Goal: Obtain resource: Download file/media

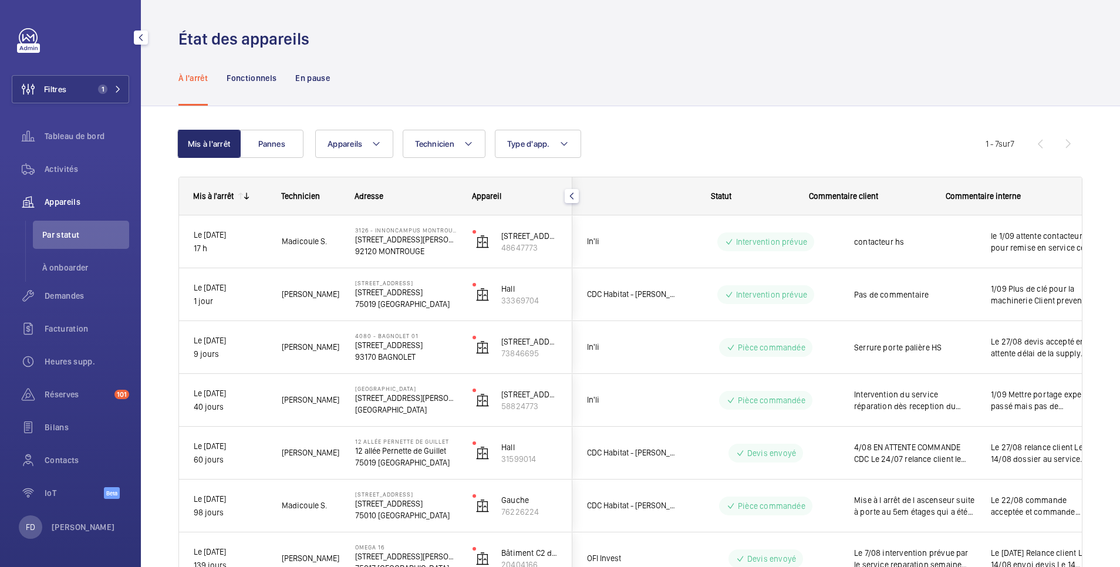
scroll to position [0, 45]
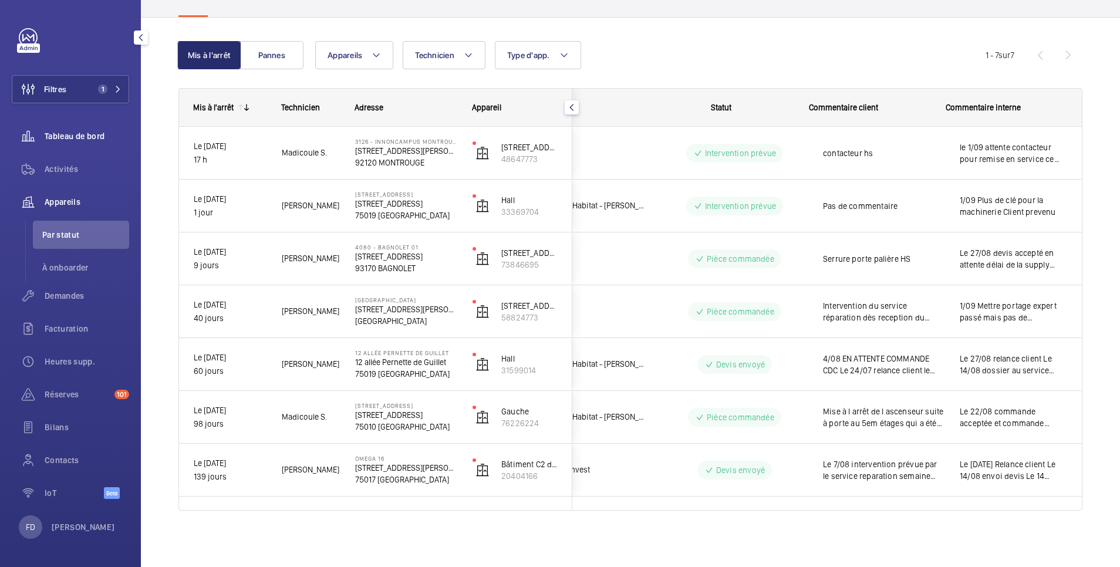
click at [75, 135] on span "Tableau de bord" at bounding box center [87, 136] width 85 height 12
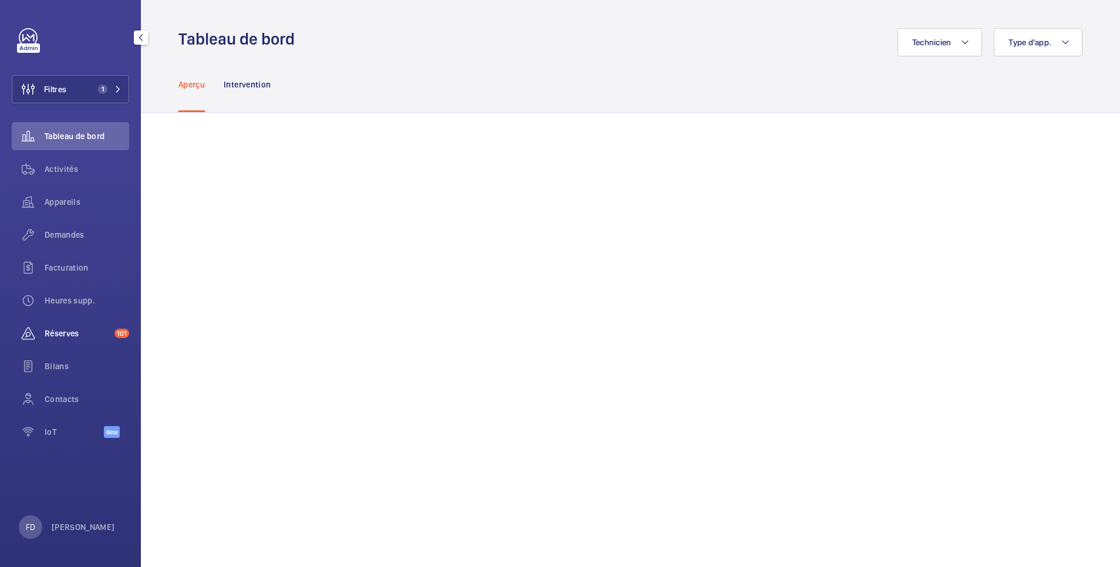
click at [66, 336] on span "Réserves" at bounding box center [77, 334] width 65 height 12
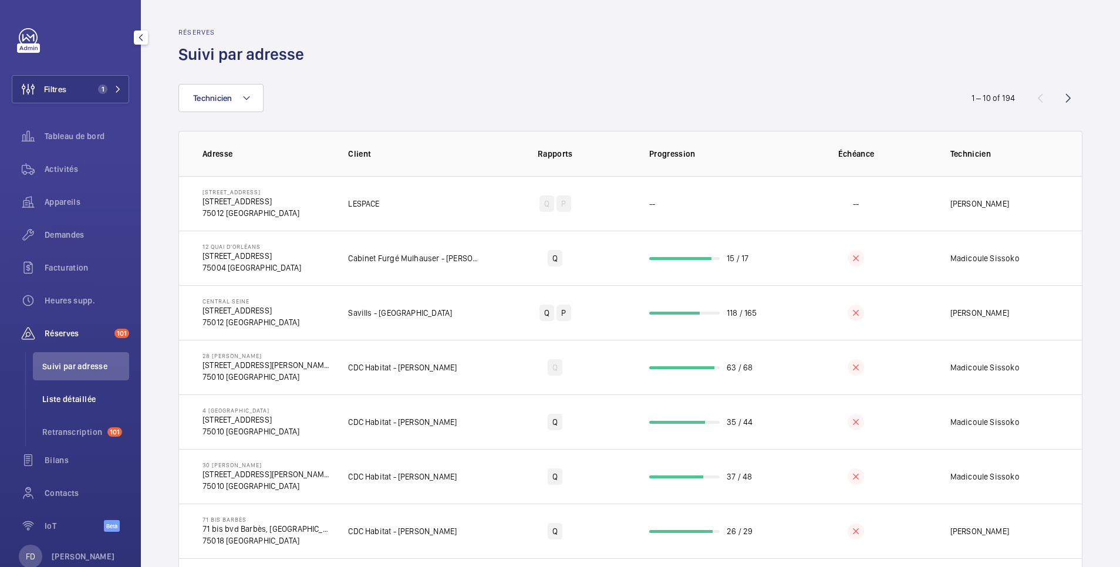
click at [75, 397] on span "Liste détaillée" at bounding box center [85, 399] width 87 height 12
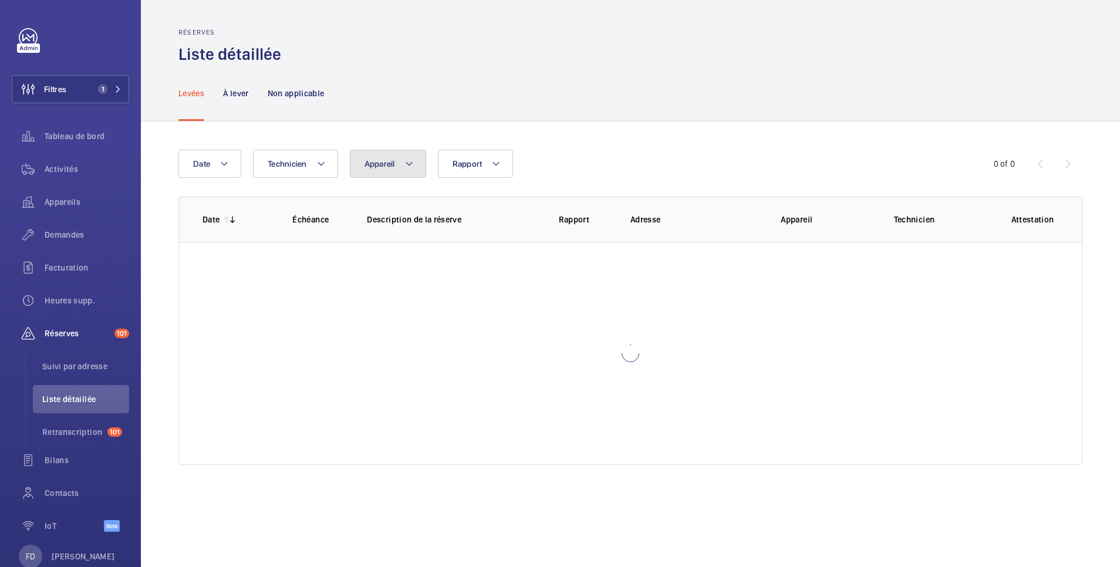
click at [380, 166] on span "Appareil" at bounding box center [380, 163] width 31 height 9
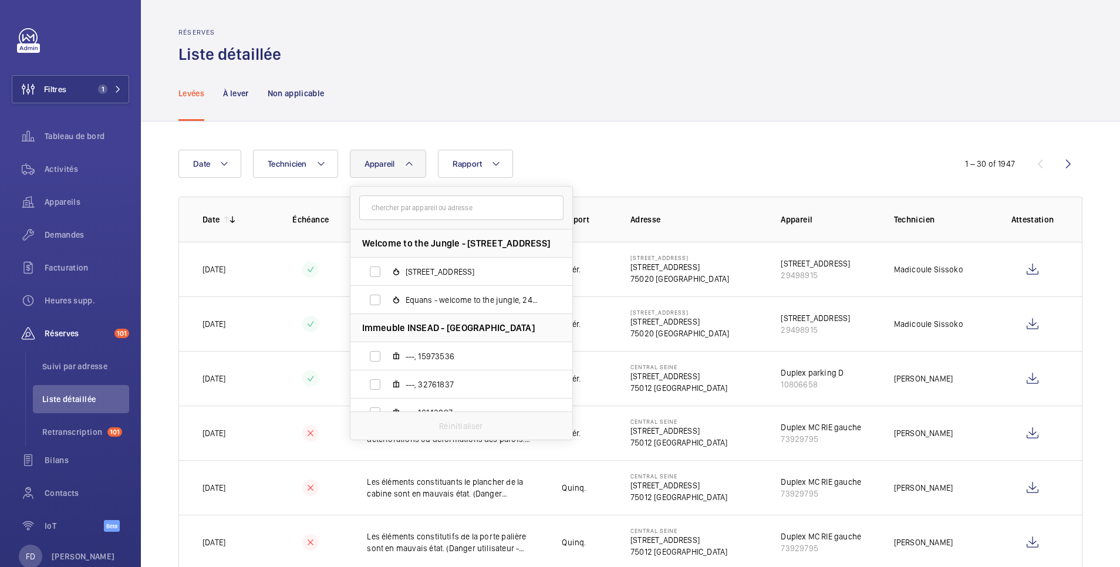
click at [390, 208] on input "text" at bounding box center [461, 208] width 204 height 25
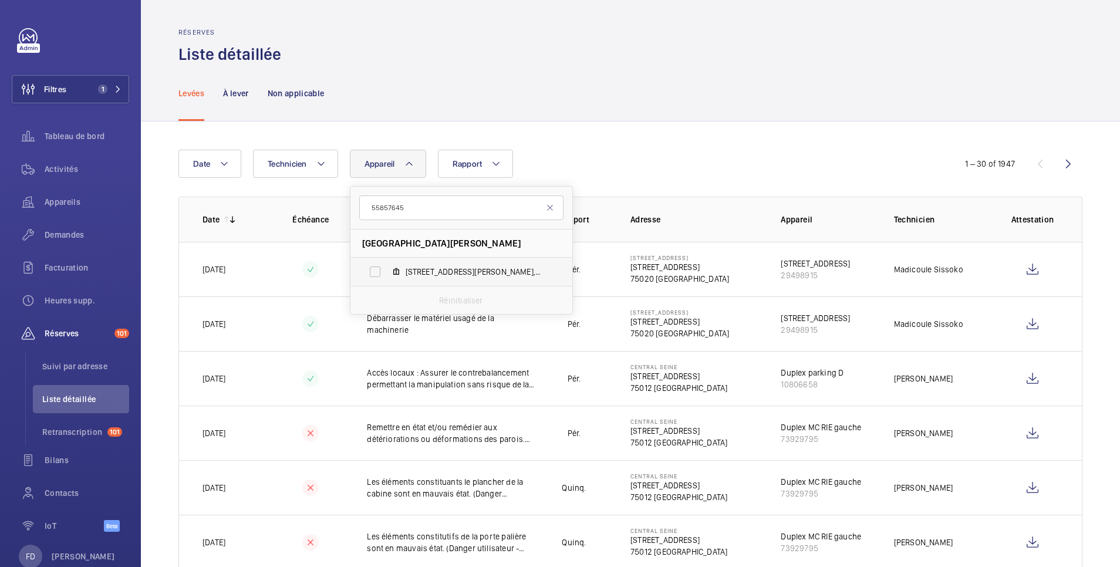
type input "55857645"
click at [377, 271] on label "[STREET_ADDRESS][PERSON_NAME]" at bounding box center [452, 272] width 203 height 28
click at [377, 271] on input "[STREET_ADDRESS][PERSON_NAME]" at bounding box center [374, 271] width 23 height 23
checkbox input "true"
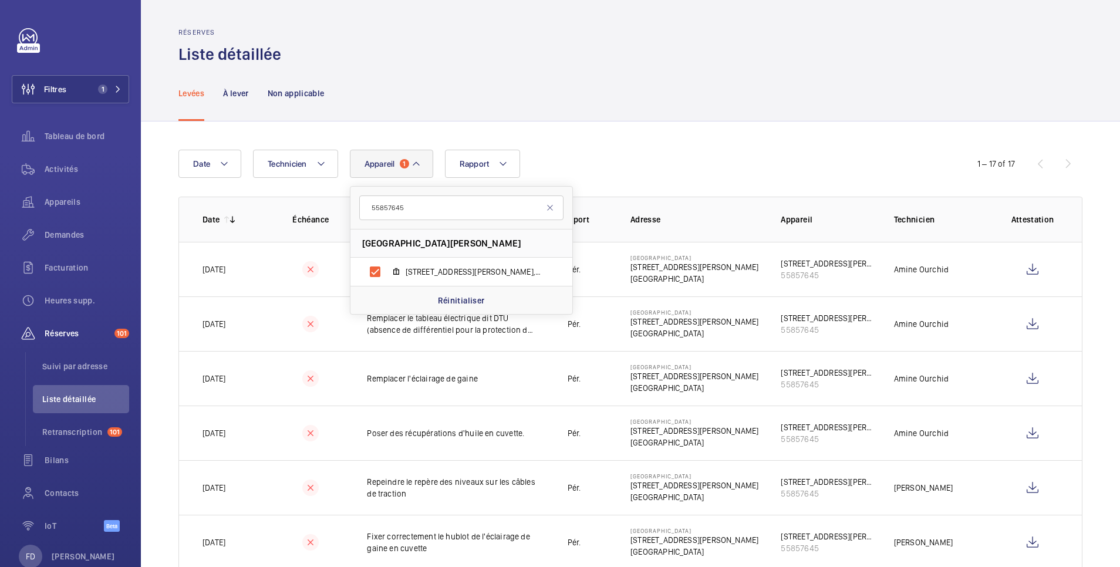
click at [574, 6] on wm-front-admin-header "Réserves Liste détaillée" at bounding box center [630, 32] width 979 height 65
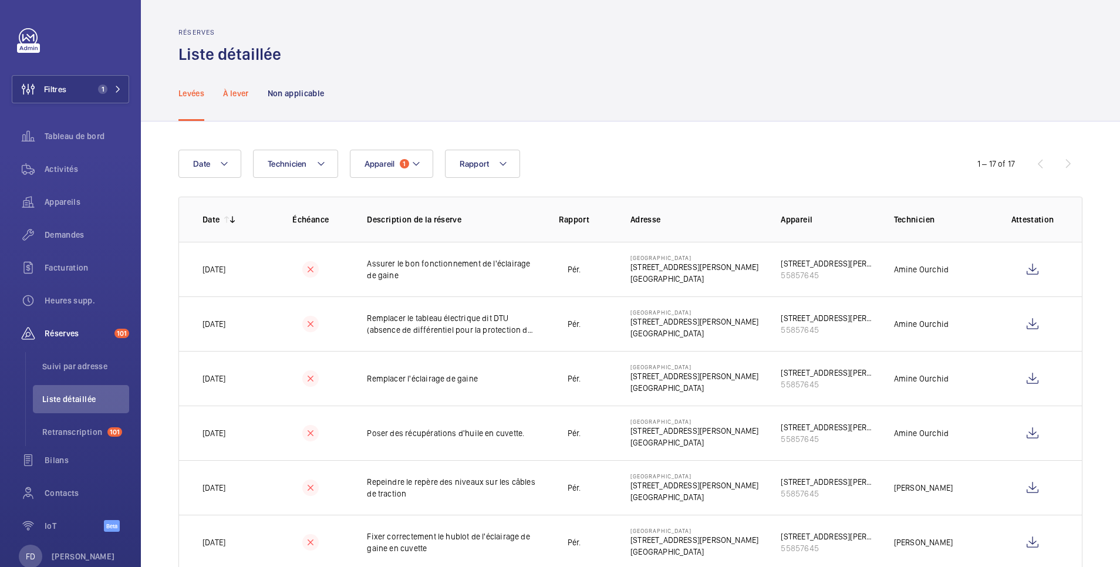
click at [235, 96] on p "À lever" at bounding box center [235, 93] width 25 height 12
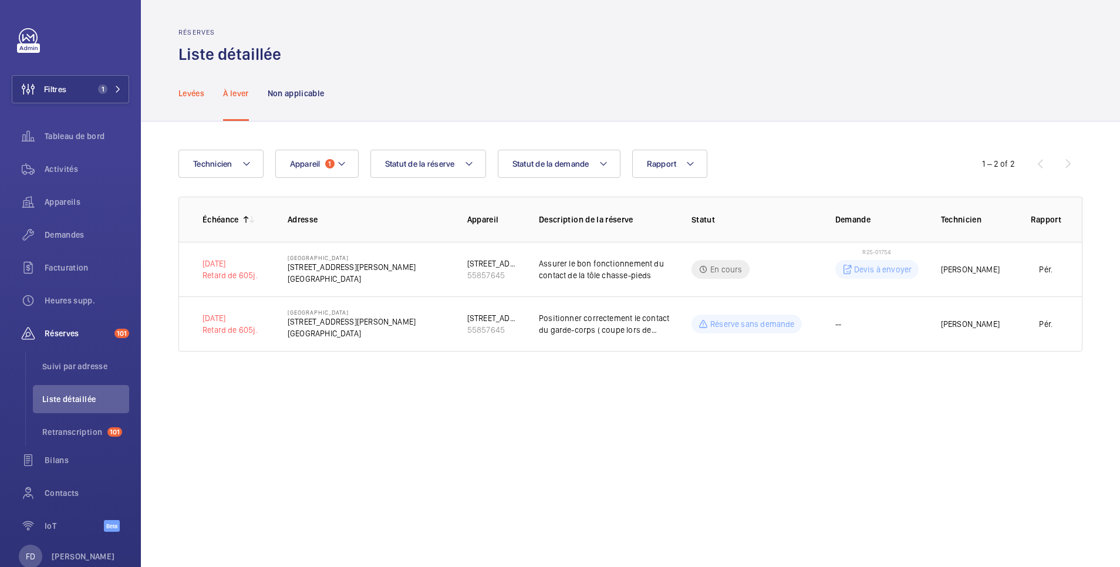
click at [197, 96] on p "Levées" at bounding box center [191, 93] width 26 height 12
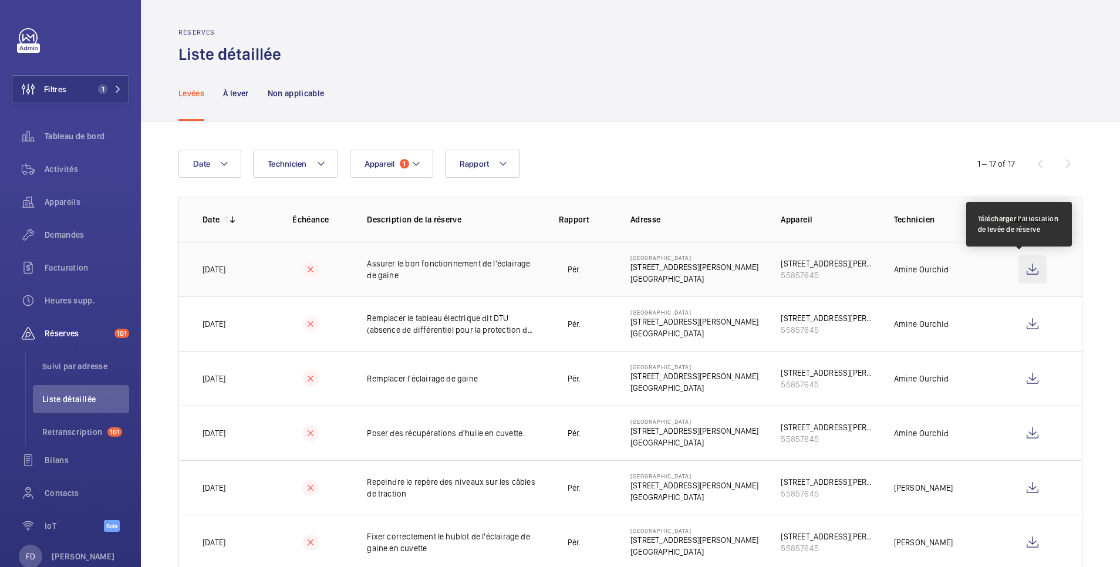
click at [1019, 269] on wm-front-icon-button at bounding box center [1033, 269] width 28 height 28
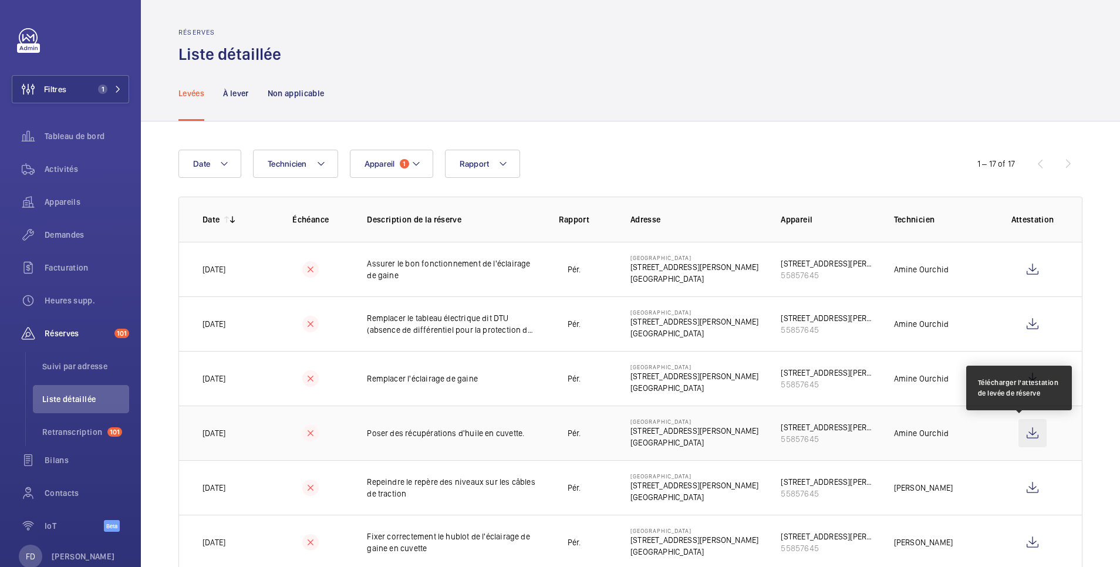
click at [1020, 438] on wm-front-icon-button at bounding box center [1033, 433] width 28 height 28
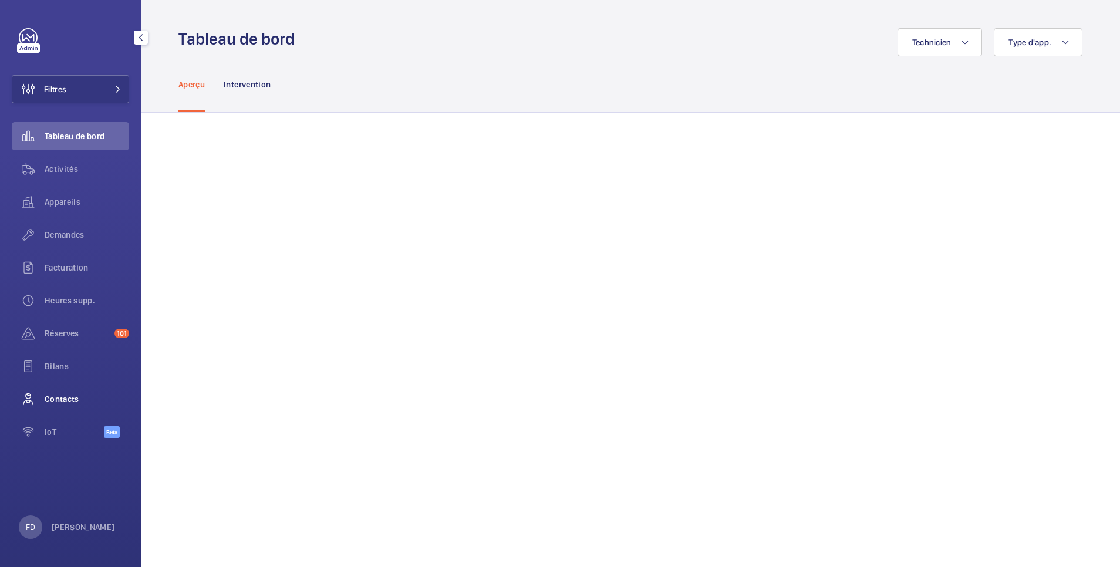
click at [68, 397] on span "Contacts" at bounding box center [87, 399] width 85 height 12
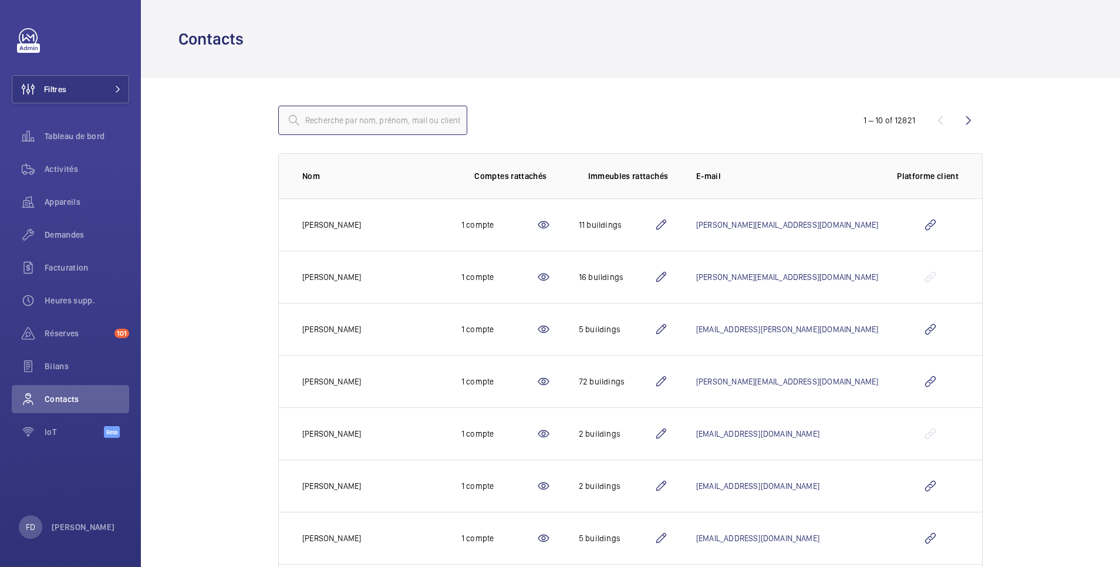
click at [366, 118] on input "text" at bounding box center [372, 120] width 189 height 29
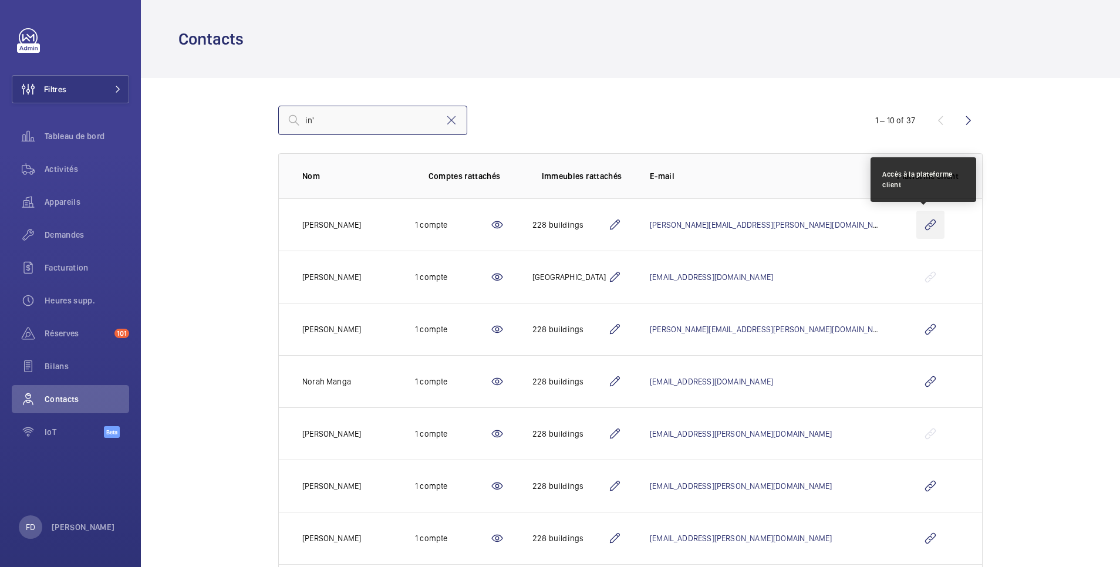
type input "in'"
click at [922, 225] on wm-front-icon-button at bounding box center [930, 225] width 28 height 28
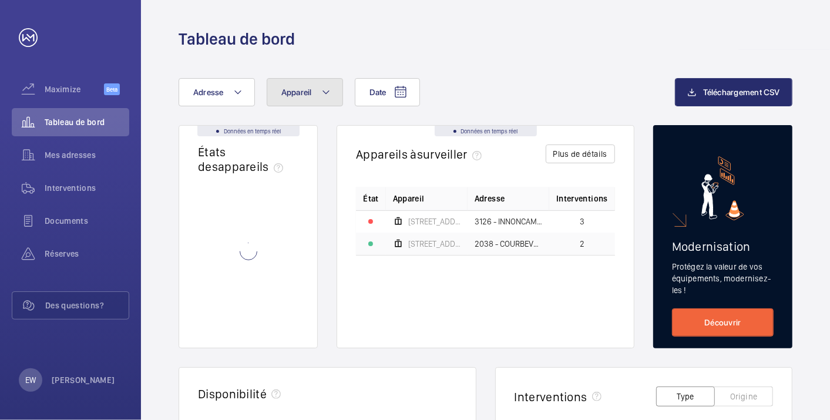
click at [292, 94] on span "Appareil" at bounding box center [296, 91] width 31 height 9
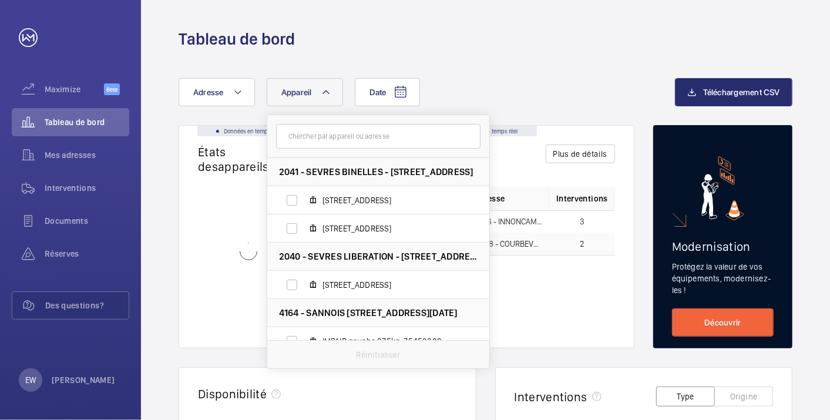
click at [301, 139] on input "text" at bounding box center [378, 136] width 204 height 25
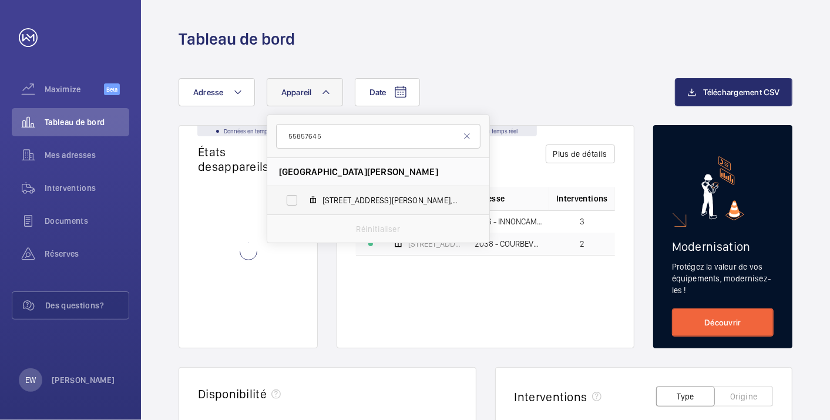
type input "55857645"
click at [290, 201] on label "[STREET_ADDRESS][PERSON_NAME]" at bounding box center [368, 200] width 203 height 28
click at [290, 201] on input "[STREET_ADDRESS][PERSON_NAME]" at bounding box center [291, 199] width 23 height 23
checkbox input "true"
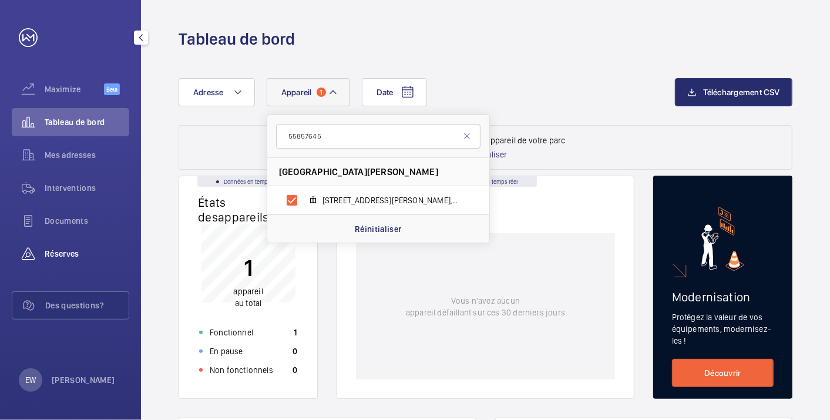
click at [74, 257] on span "Réserves" at bounding box center [87, 254] width 85 height 12
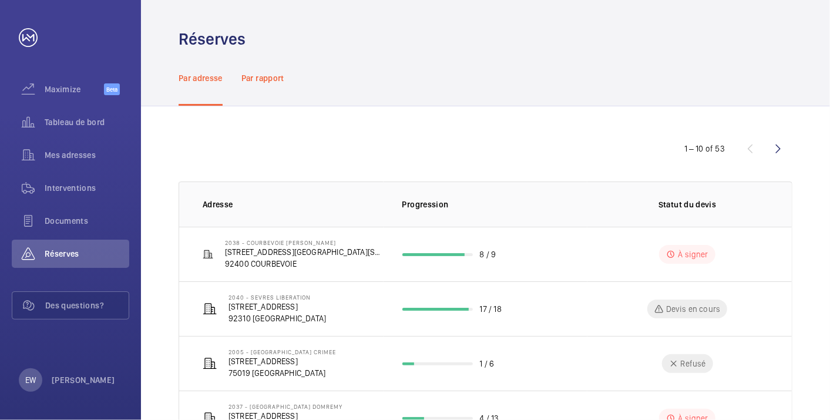
click at [274, 79] on p "Par rapport" at bounding box center [262, 78] width 43 height 12
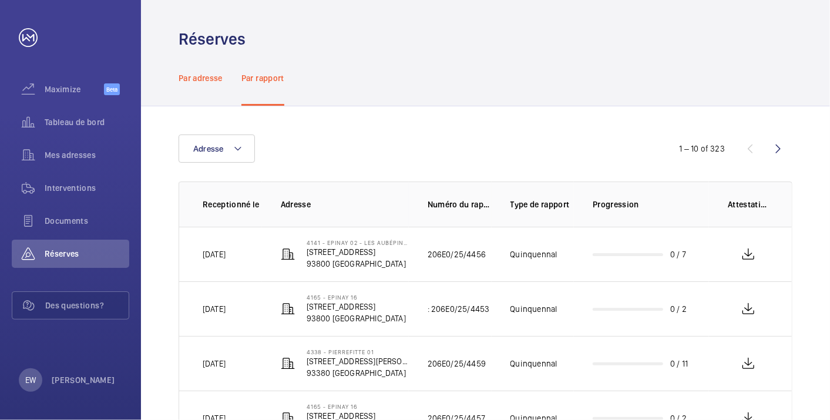
click at [210, 82] on p "Par adresse" at bounding box center [200, 78] width 44 height 12
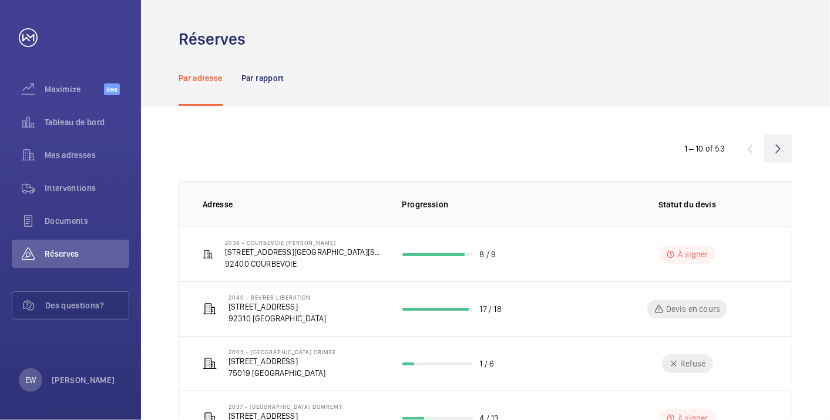
click at [777, 144] on wm-front-icon-button at bounding box center [778, 148] width 28 height 28
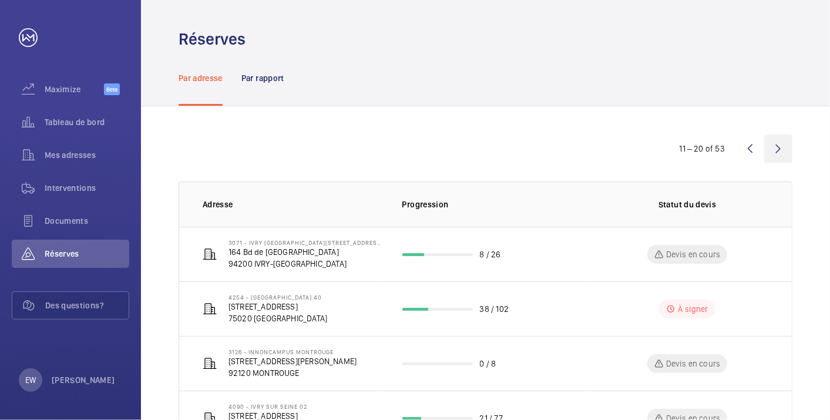
click at [780, 149] on wm-front-icon-button at bounding box center [778, 148] width 28 height 28
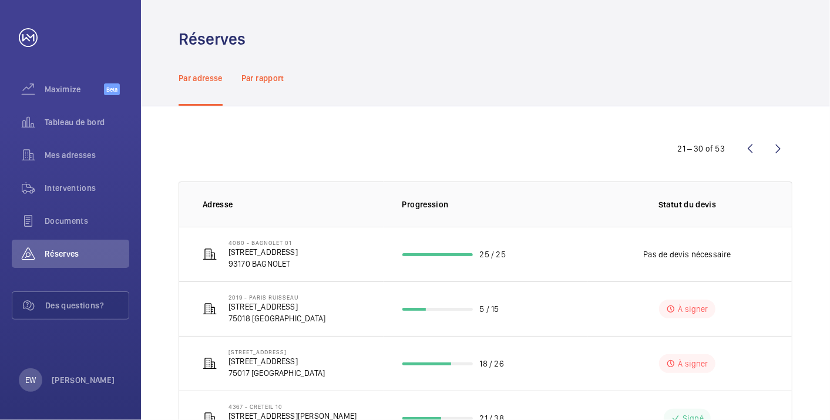
click at [270, 79] on p "Par rapport" at bounding box center [262, 78] width 43 height 12
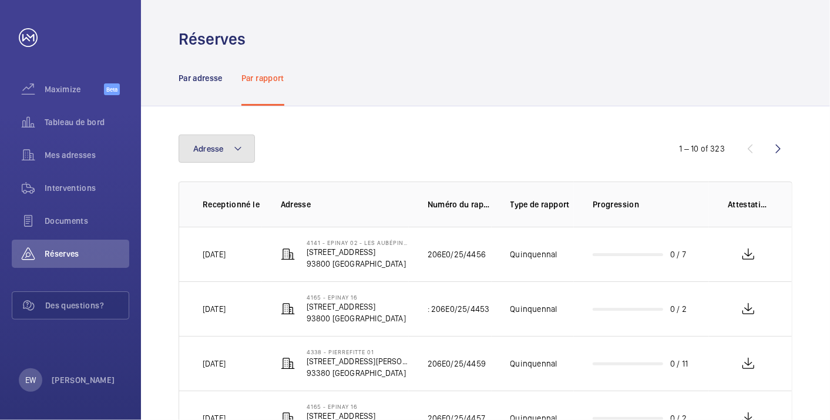
click at [198, 152] on span "Adresse" at bounding box center [208, 148] width 31 height 9
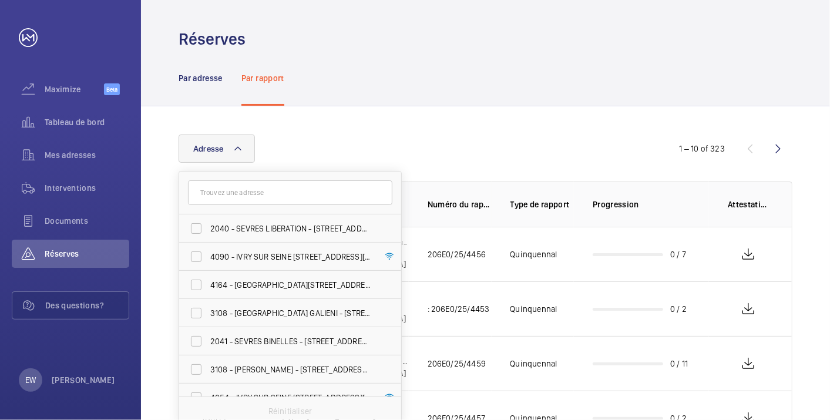
click at [253, 194] on input "text" at bounding box center [290, 192] width 204 height 25
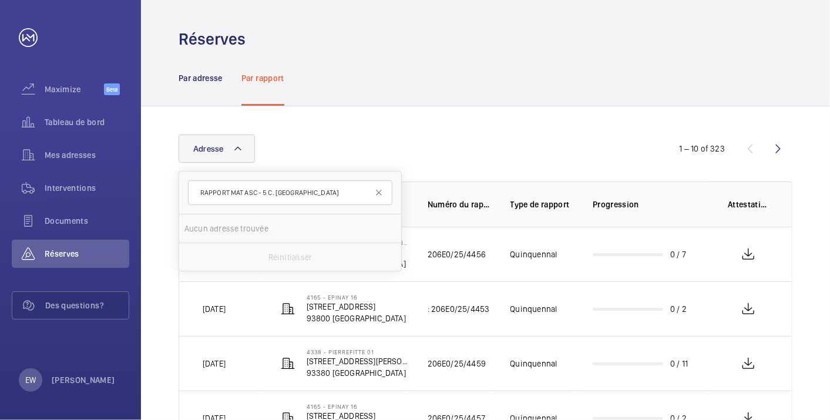
scroll to position [0, 9]
type input "RAPPORT MAT ASC - 5 C. [GEOGRAPHIC_DATA]"
click at [378, 196] on mat-icon at bounding box center [378, 192] width 9 height 9
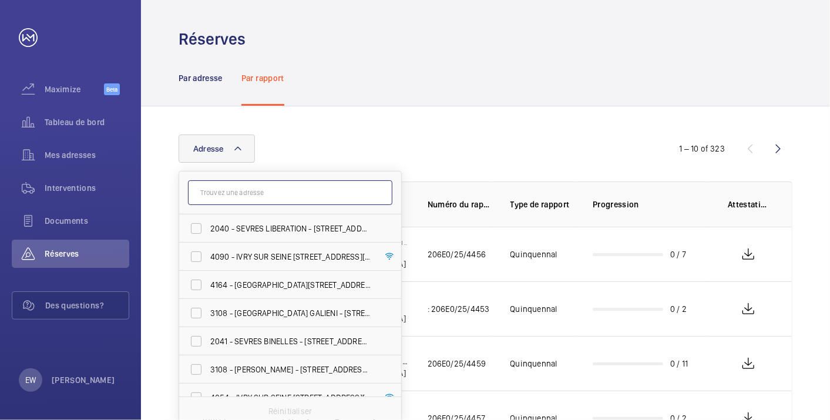
click at [262, 185] on input "text" at bounding box center [290, 192] width 204 height 25
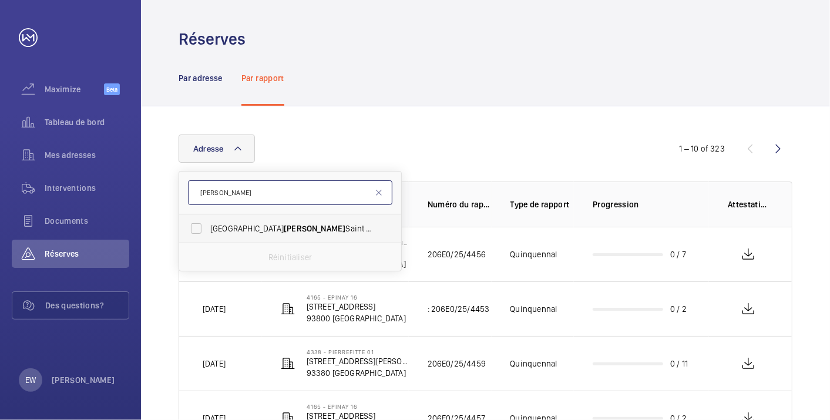
type input "[PERSON_NAME]"
click at [197, 227] on label "[GEOGRAPHIC_DATA][PERSON_NAME]" at bounding box center [281, 228] width 204 height 28
click at [197, 227] on input "[GEOGRAPHIC_DATA][PERSON_NAME]" at bounding box center [195, 228] width 23 height 23
checkbox input "true"
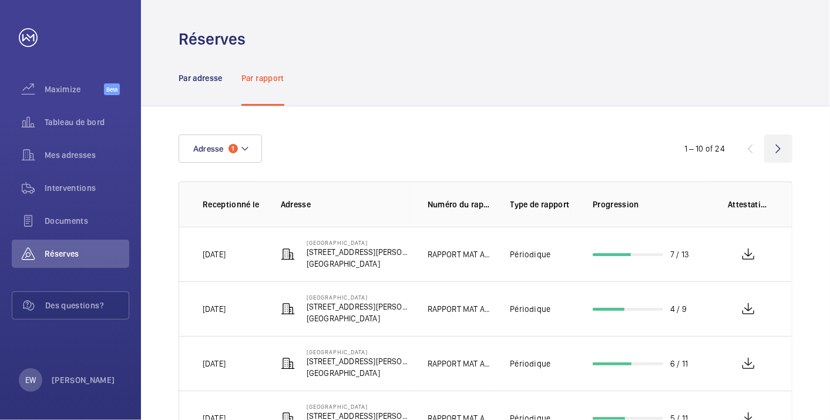
click at [779, 148] on wm-front-icon-button at bounding box center [778, 148] width 28 height 28
click at [781, 148] on wm-front-icon-button at bounding box center [778, 148] width 28 height 28
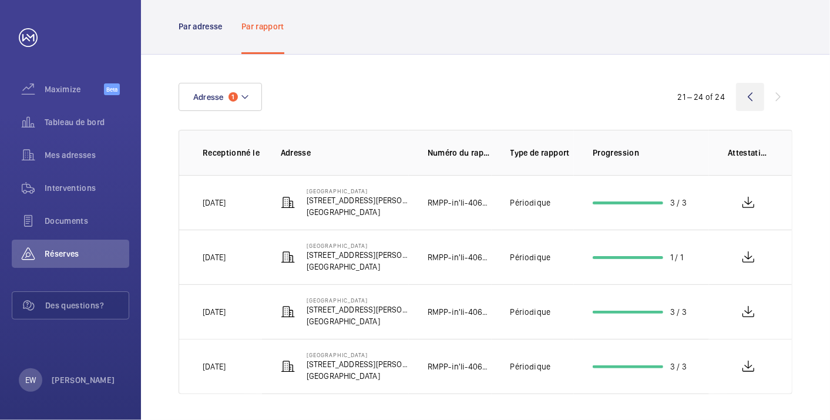
click at [752, 100] on wm-front-icon-button at bounding box center [750, 97] width 28 height 28
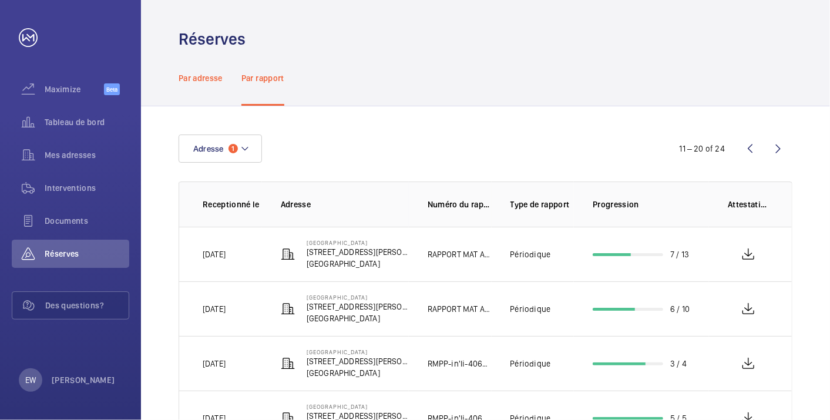
click at [205, 80] on p "Par adresse" at bounding box center [200, 78] width 44 height 12
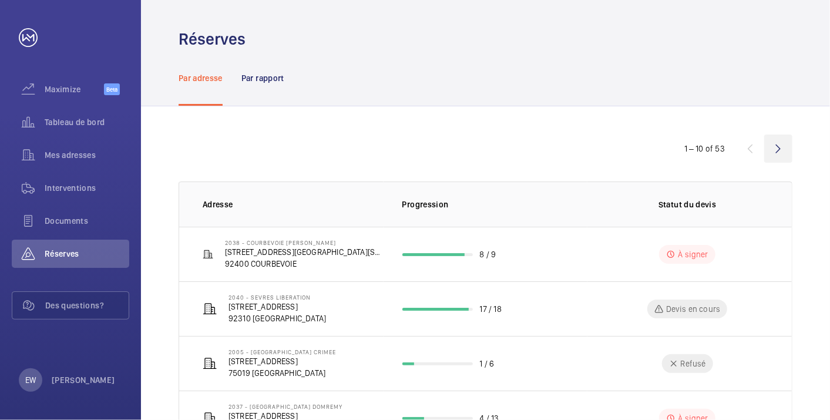
click at [766, 146] on wm-front-icon-button at bounding box center [778, 148] width 28 height 28
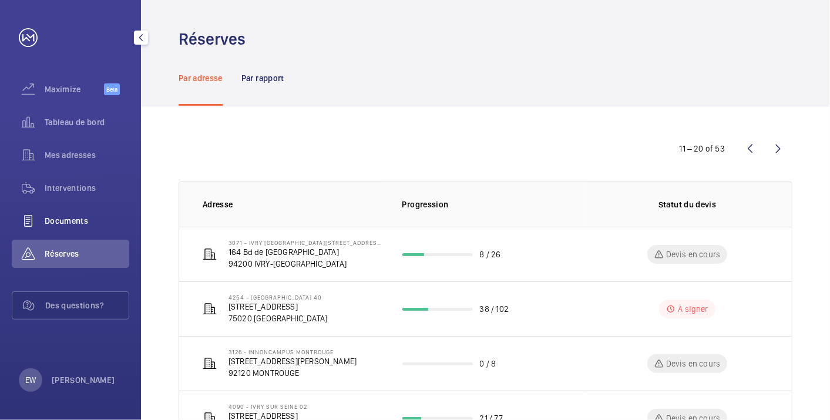
click at [78, 220] on span "Documents" at bounding box center [87, 221] width 85 height 12
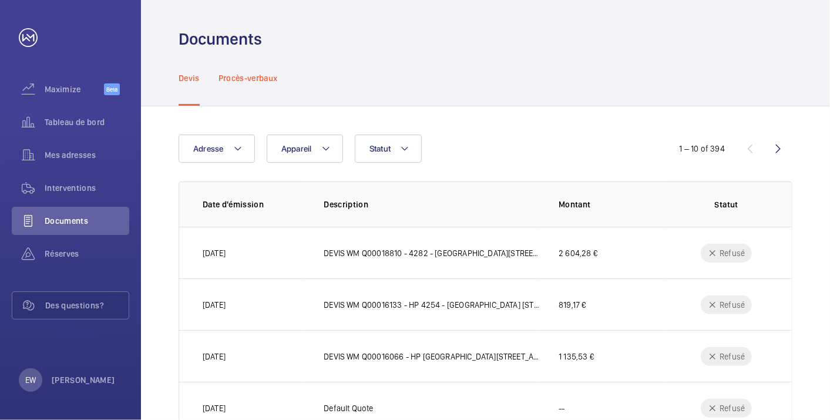
click at [260, 80] on p "Procès-verbaux" at bounding box center [247, 78] width 59 height 12
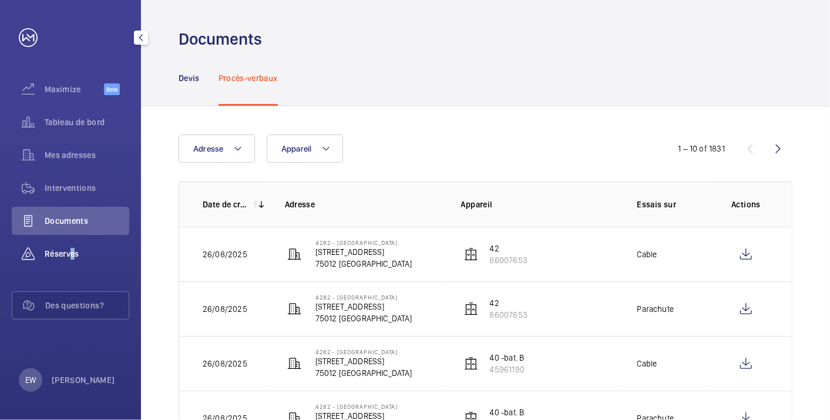
click at [69, 250] on span "Réserves" at bounding box center [87, 254] width 85 height 12
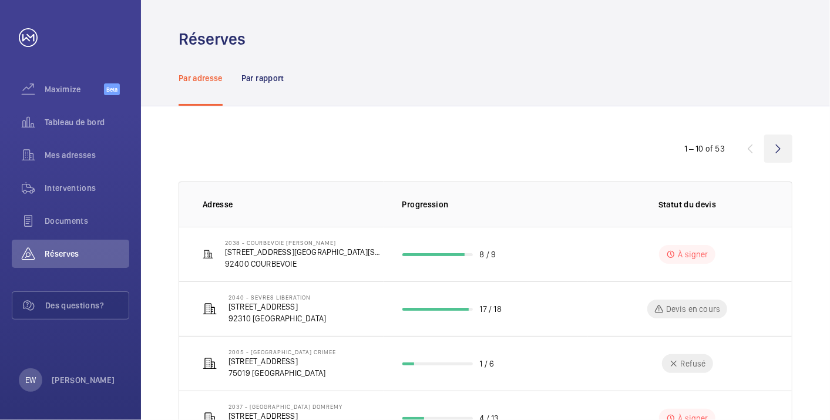
click at [780, 146] on wm-front-icon-button at bounding box center [778, 148] width 28 height 28
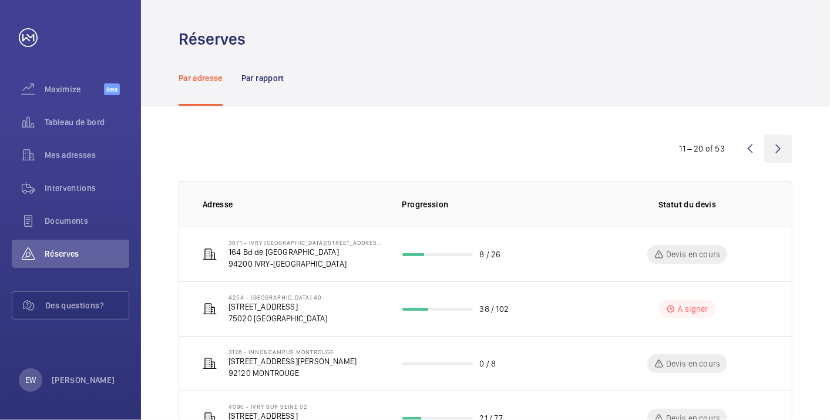
click at [778, 147] on wm-front-icon-button at bounding box center [778, 148] width 28 height 28
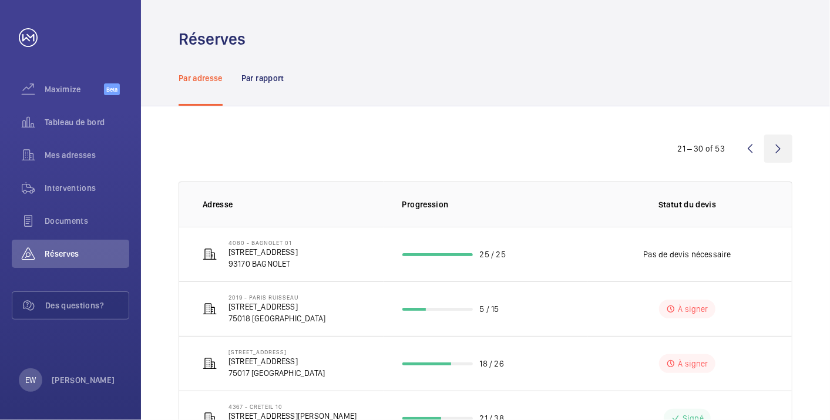
click at [781, 146] on wm-front-icon-button at bounding box center [778, 148] width 28 height 28
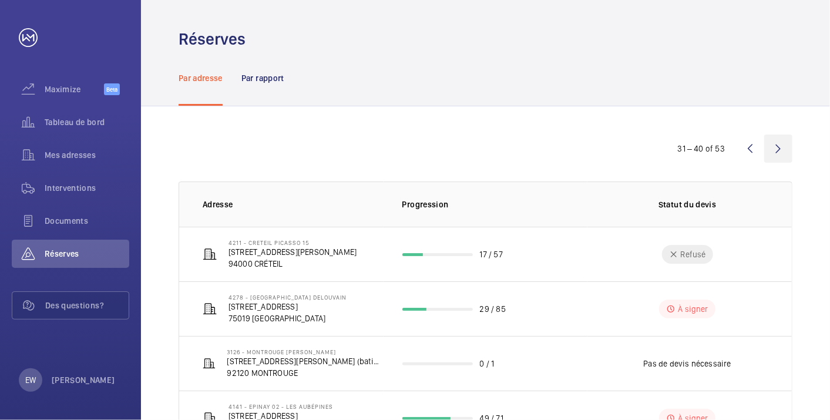
click at [780, 144] on wm-front-icon-button at bounding box center [778, 148] width 28 height 28
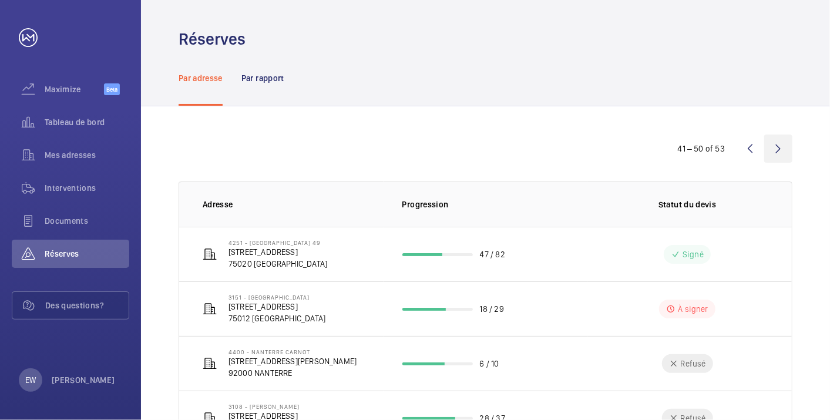
click at [775, 142] on wm-front-icon-button at bounding box center [778, 148] width 28 height 28
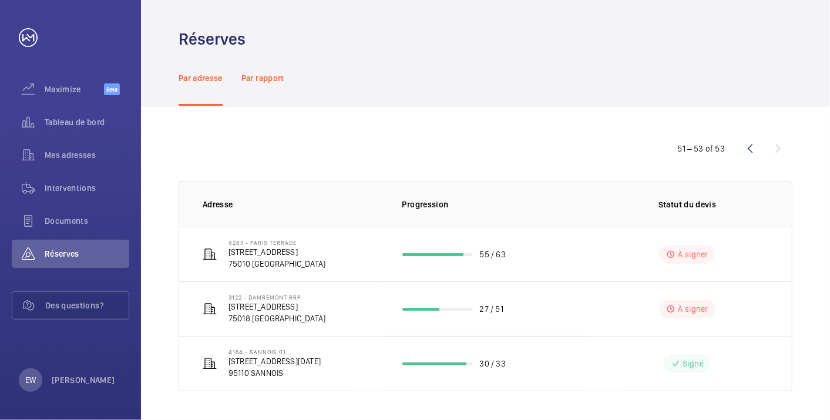
click at [264, 82] on p "Par rapport" at bounding box center [262, 78] width 43 height 12
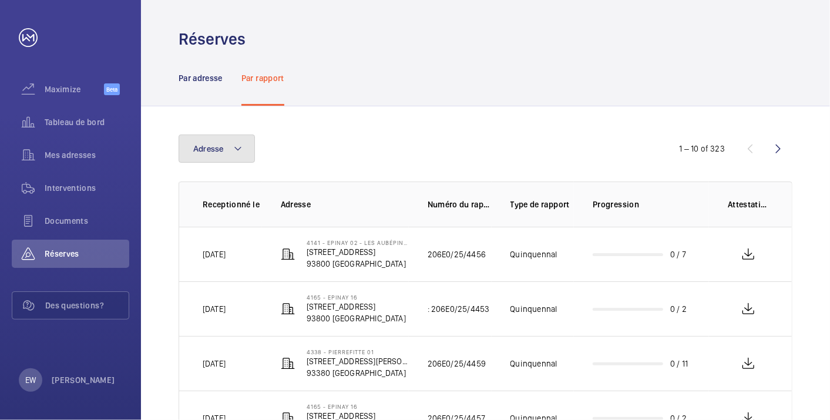
click at [211, 151] on span "Adresse" at bounding box center [208, 148] width 31 height 9
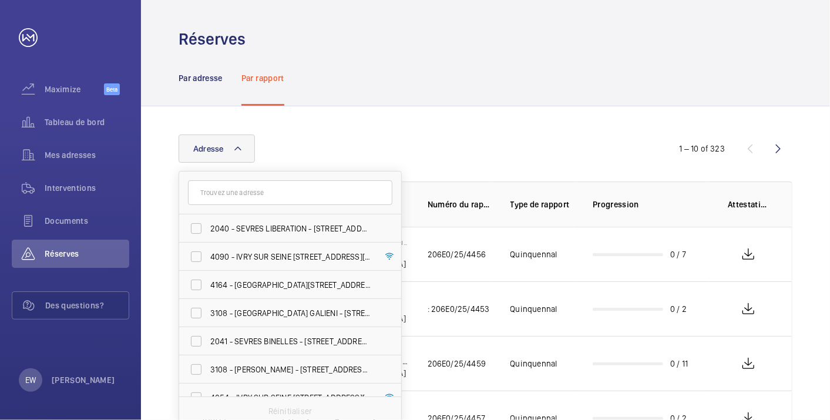
click at [218, 190] on input "text" at bounding box center [290, 192] width 204 height 25
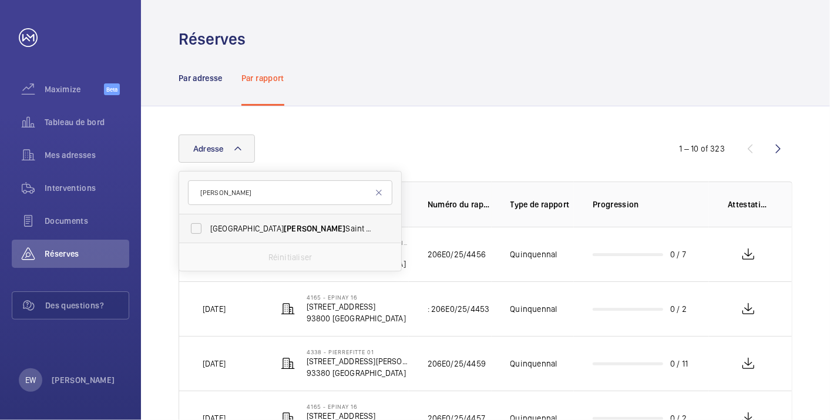
type input "[PERSON_NAME]"
click at [194, 231] on label "[GEOGRAPHIC_DATA][PERSON_NAME]" at bounding box center [281, 228] width 204 height 28
click at [194, 231] on input "[GEOGRAPHIC_DATA][PERSON_NAME]" at bounding box center [195, 228] width 23 height 23
checkbox input "true"
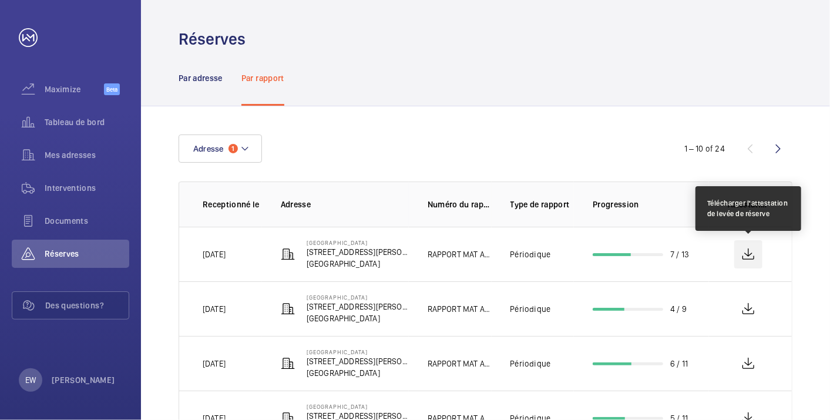
click at [749, 254] on wm-front-icon-button at bounding box center [748, 254] width 28 height 28
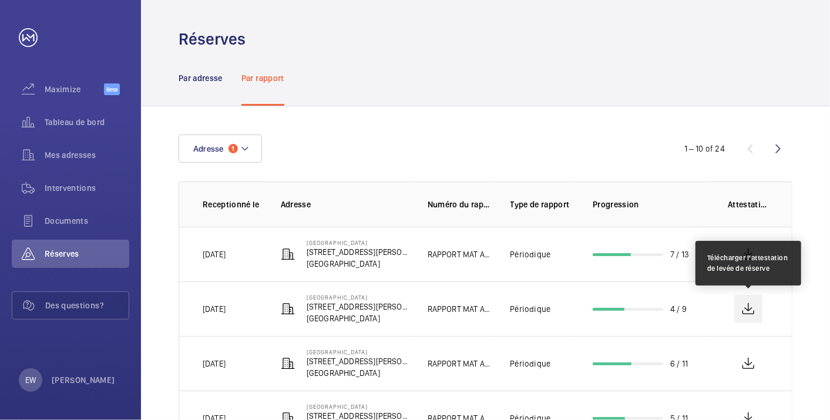
click at [749, 309] on wm-front-icon-button at bounding box center [748, 309] width 28 height 28
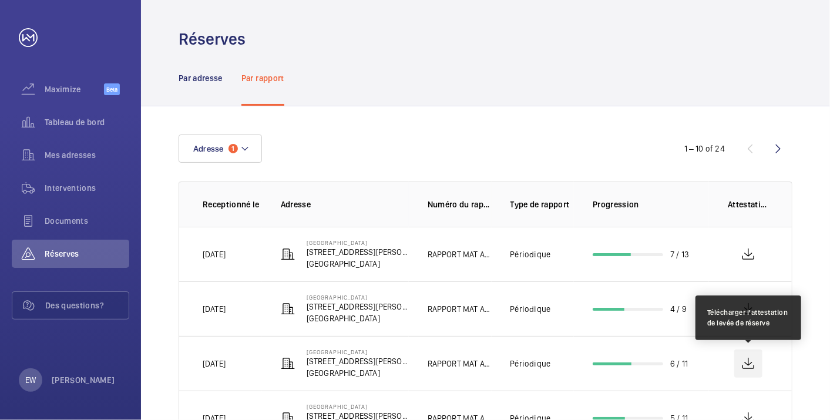
click at [750, 361] on wm-front-icon-button at bounding box center [748, 363] width 28 height 28
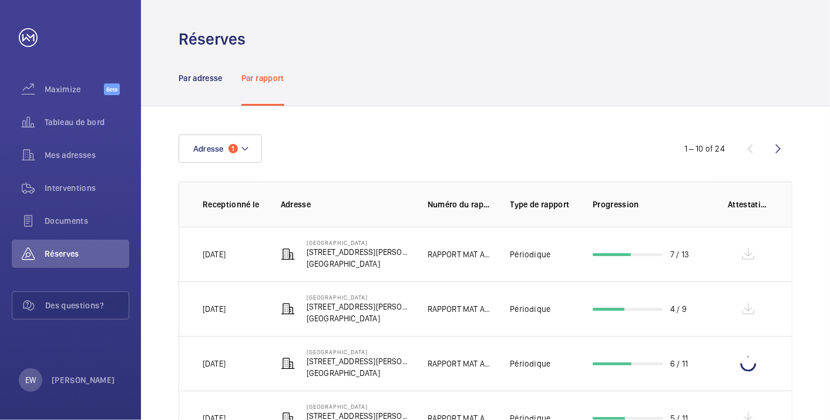
scroll to position [174, 0]
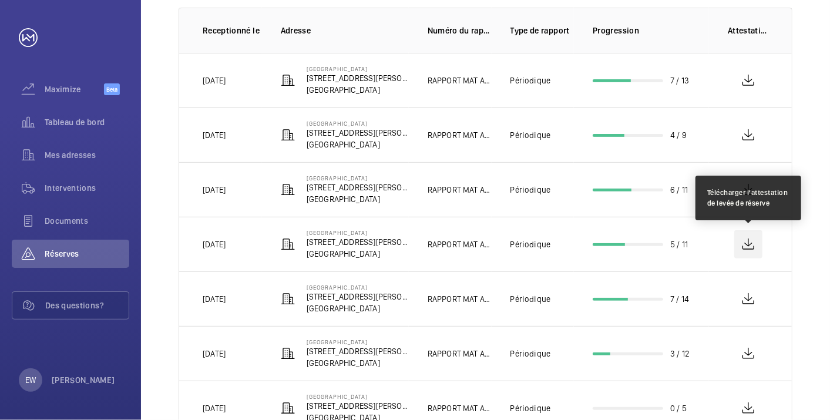
click at [747, 245] on wm-front-icon-button at bounding box center [748, 244] width 28 height 28
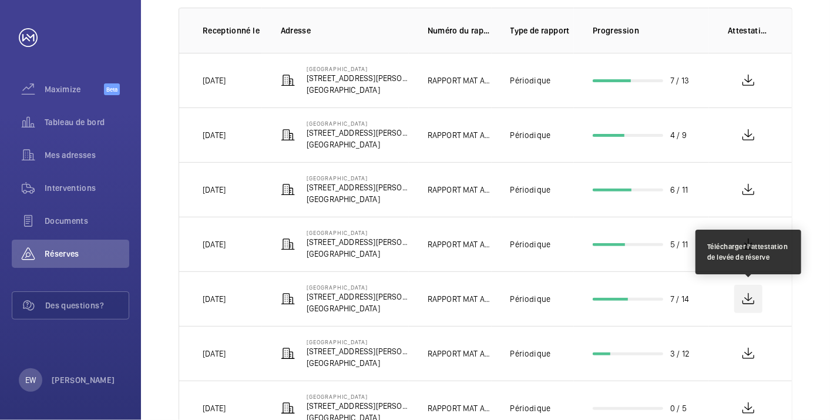
click at [748, 298] on wm-front-icon-button at bounding box center [748, 299] width 28 height 28
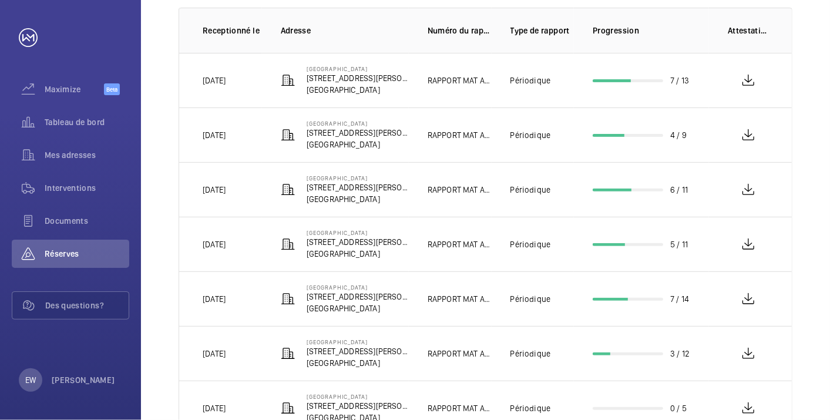
scroll to position [378, 0]
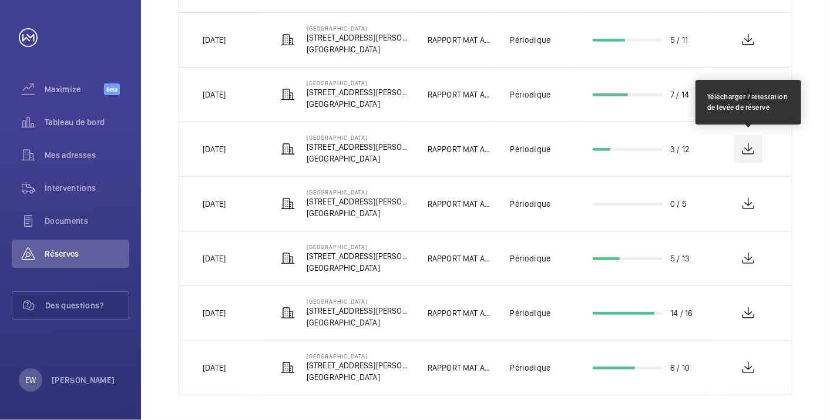
click at [750, 147] on wm-front-icon-button at bounding box center [748, 149] width 28 height 28
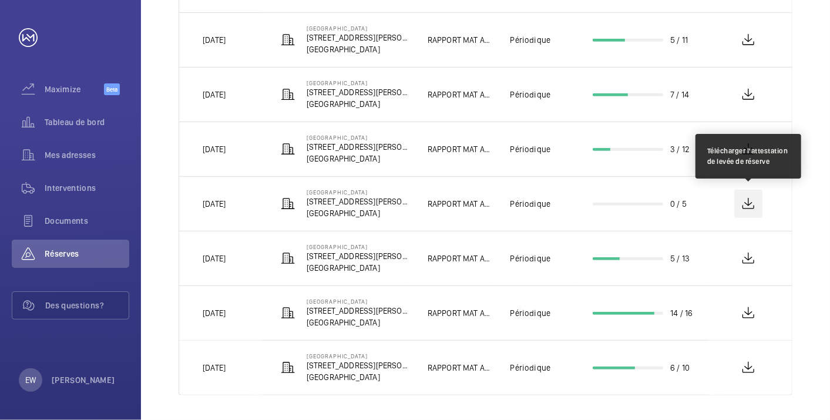
click at [744, 203] on wm-front-icon-button at bounding box center [748, 204] width 28 height 28
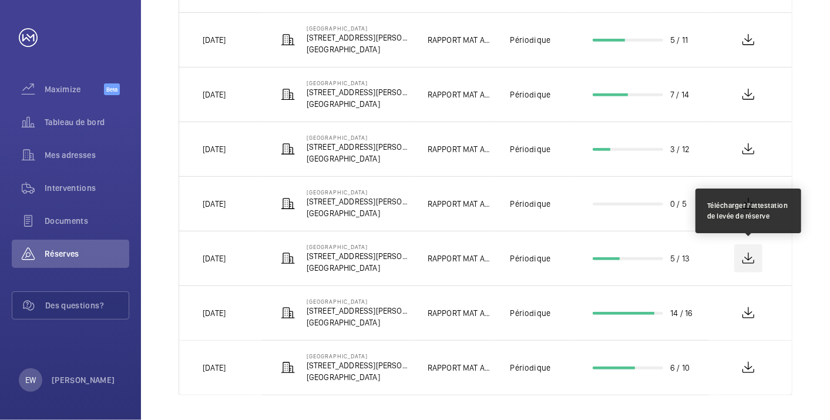
click at [746, 258] on wm-front-icon-button at bounding box center [748, 258] width 28 height 28
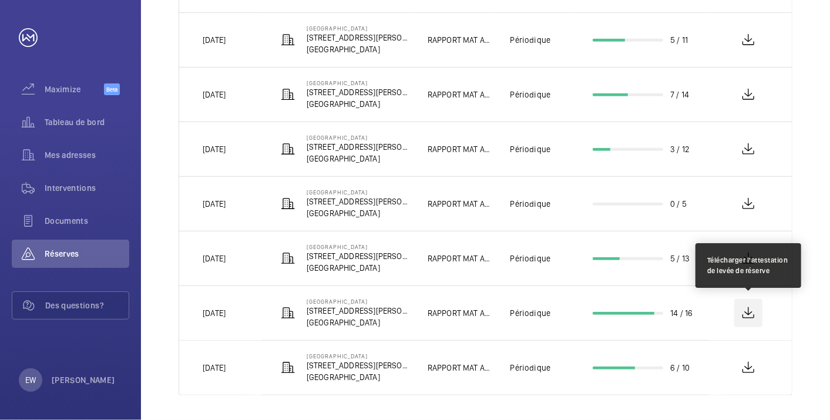
click at [748, 311] on wm-front-icon-button at bounding box center [748, 313] width 28 height 28
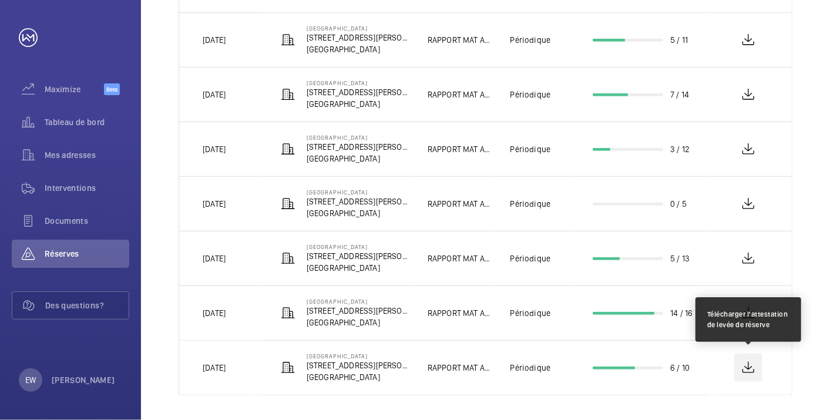
click at [748, 366] on wm-front-icon-button at bounding box center [748, 367] width 28 height 28
